Goal: Book appointment/travel/reservation

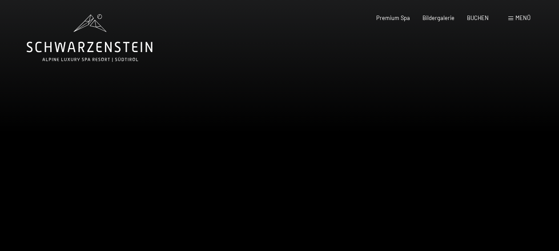
click at [539, 143] on div at bounding box center [420, 144] width 280 height 289
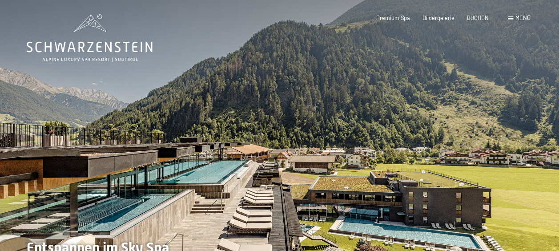
click at [539, 143] on div at bounding box center [420, 144] width 280 height 289
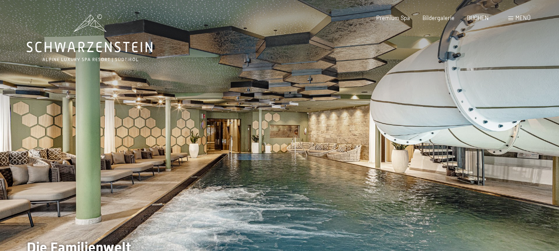
click at [539, 143] on div at bounding box center [420, 144] width 280 height 289
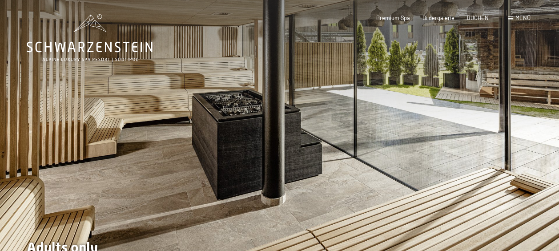
click at [539, 143] on div at bounding box center [420, 144] width 280 height 289
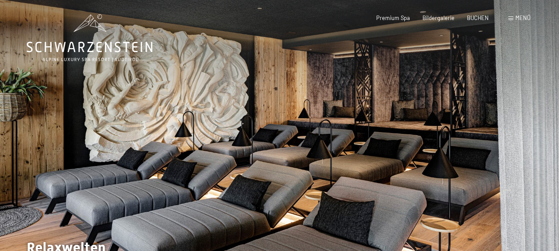
click at [539, 143] on div at bounding box center [420, 144] width 280 height 289
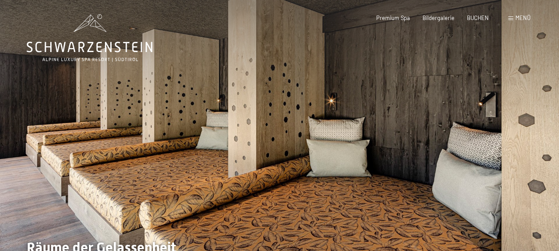
click at [539, 143] on div at bounding box center [420, 144] width 280 height 289
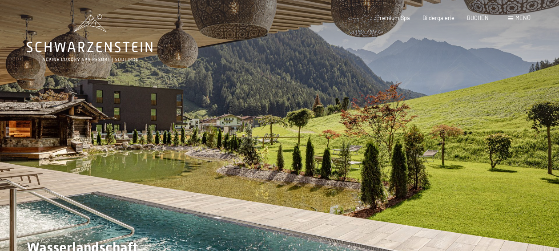
click at [539, 143] on div at bounding box center [420, 144] width 280 height 289
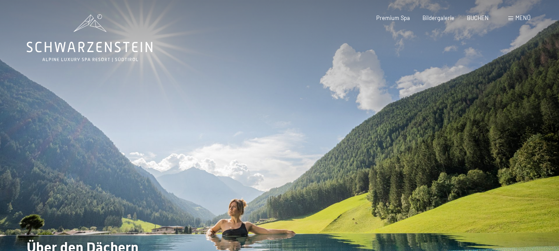
click at [539, 143] on div at bounding box center [420, 144] width 280 height 289
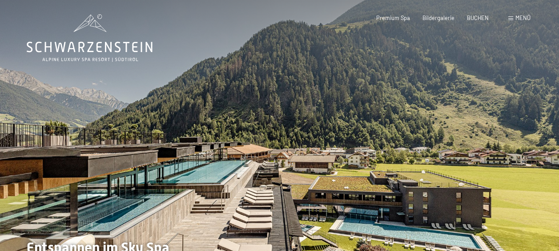
click at [515, 19] on span "Menü" at bounding box center [522, 17] width 15 height 7
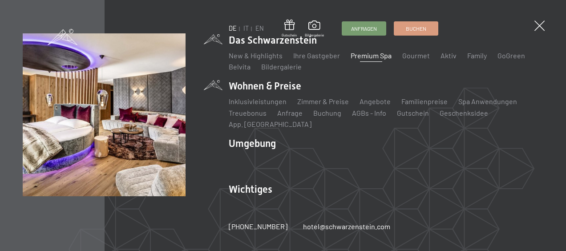
click at [278, 94] on li "Wohnen & Preise Inklusivleistungen Zimmer & Preise Liste Angebote Liste Familie…" at bounding box center [386, 104] width 314 height 50
click at [247, 93] on li "Wohnen & Preise Inklusivleistungen Zimmer & Preise Liste Angebote Liste Familie…" at bounding box center [386, 104] width 314 height 50
click at [325, 105] on link "Zimmer & Preise" at bounding box center [323, 101] width 52 height 8
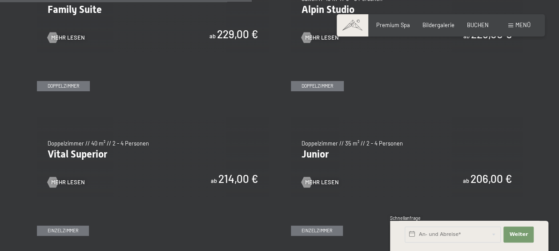
scroll to position [978, 0]
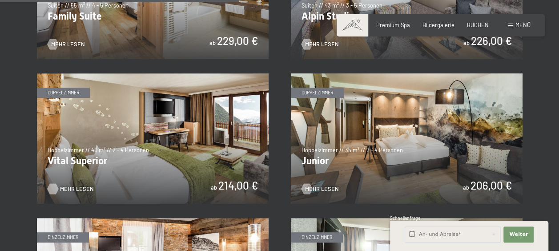
click at [69, 189] on span "Mehr Lesen" at bounding box center [77, 189] width 34 height 8
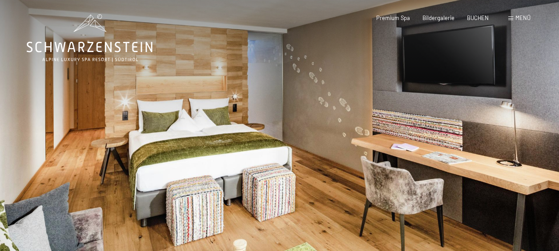
click at [523, 136] on div at bounding box center [420, 144] width 280 height 289
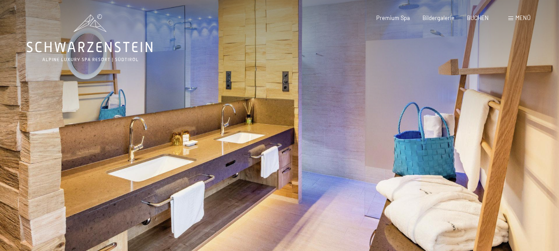
click at [523, 136] on div at bounding box center [420, 144] width 280 height 289
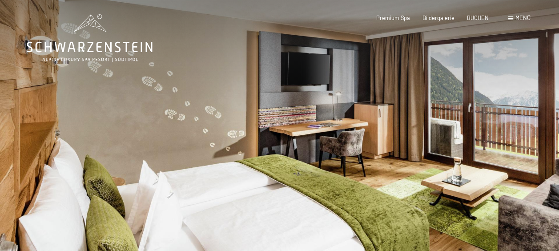
click at [523, 136] on div at bounding box center [420, 144] width 280 height 289
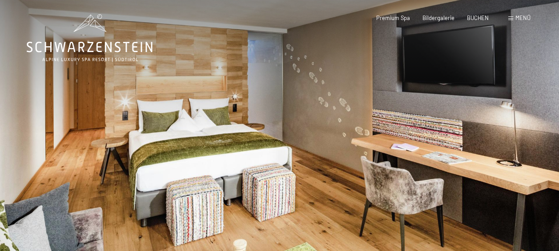
click at [523, 136] on div at bounding box center [420, 144] width 280 height 289
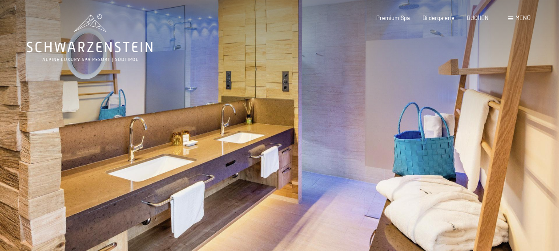
click at [523, 136] on div at bounding box center [420, 144] width 280 height 289
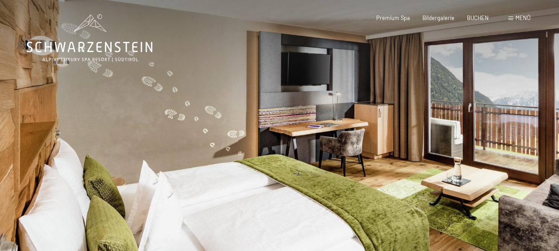
click at [523, 136] on div at bounding box center [420, 144] width 280 height 289
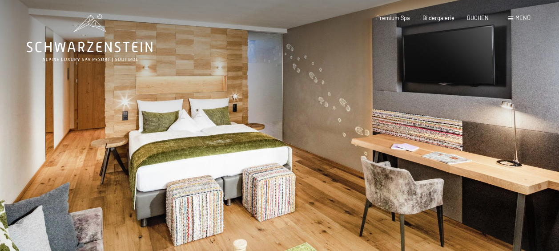
click at [523, 136] on div at bounding box center [420, 144] width 280 height 289
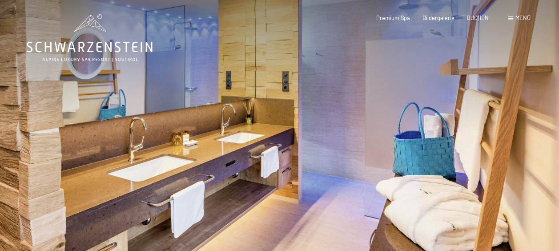
click at [523, 136] on div at bounding box center [420, 144] width 280 height 289
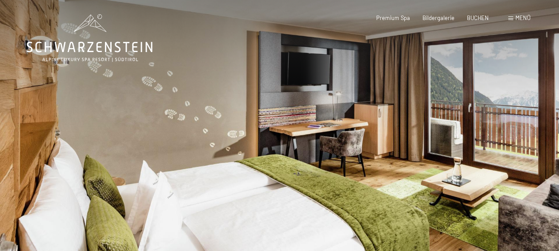
click at [523, 136] on div at bounding box center [420, 144] width 280 height 289
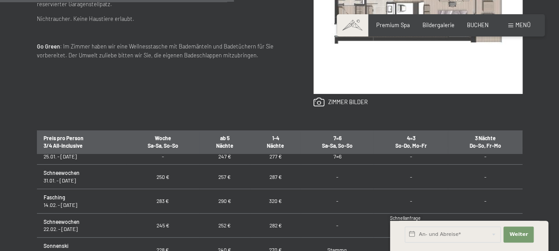
scroll to position [267, 0]
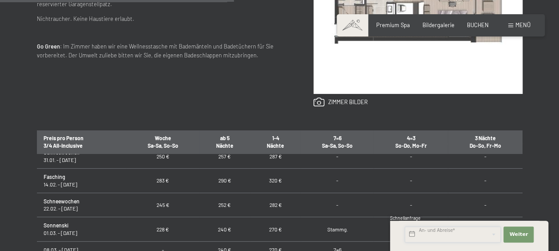
click at [439, 235] on input "text" at bounding box center [453, 234] width 96 height 16
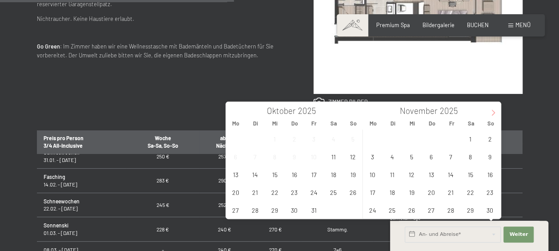
click at [492, 115] on icon at bounding box center [492, 112] width 3 height 6
type input "2026"
click at [492, 115] on icon at bounding box center [492, 112] width 3 height 6
type input "2026"
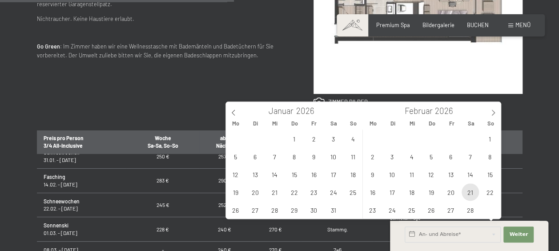
click at [473, 189] on span "21" at bounding box center [470, 191] width 17 height 17
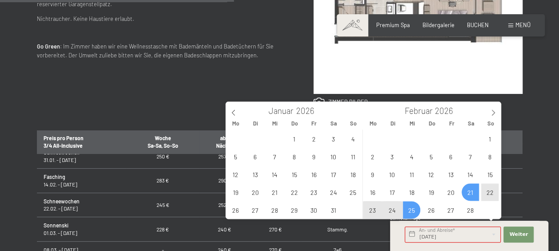
click at [408, 209] on span "25" at bounding box center [411, 209] width 17 height 17
type input "[DATE] - Mi. [DATE]"
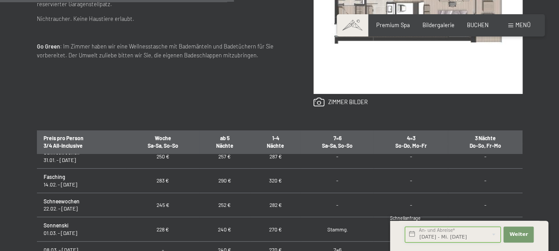
scroll to position [0, 0]
click at [517, 232] on span "Weiter" at bounding box center [518, 234] width 19 height 7
